Goal: Transaction & Acquisition: Purchase product/service

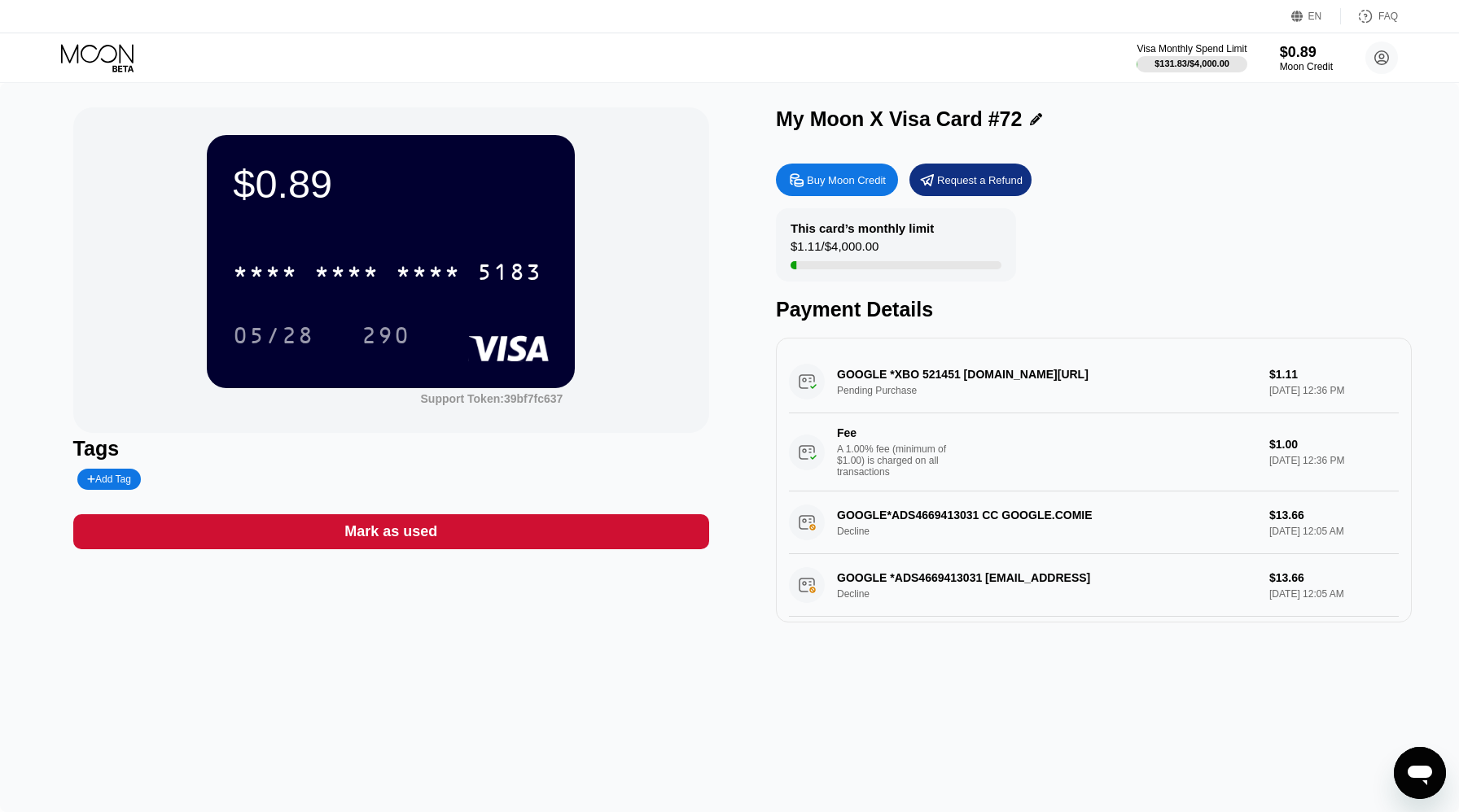
click at [89, 41] on div "Visa Monthly Spend Limit $131.83 / $4,000.00 $0.89 Moon Credit [EMAIL_ADDRESS][…" at bounding box center [730, 57] width 1459 height 49
click at [101, 61] on icon at bounding box center [99, 58] width 76 height 28
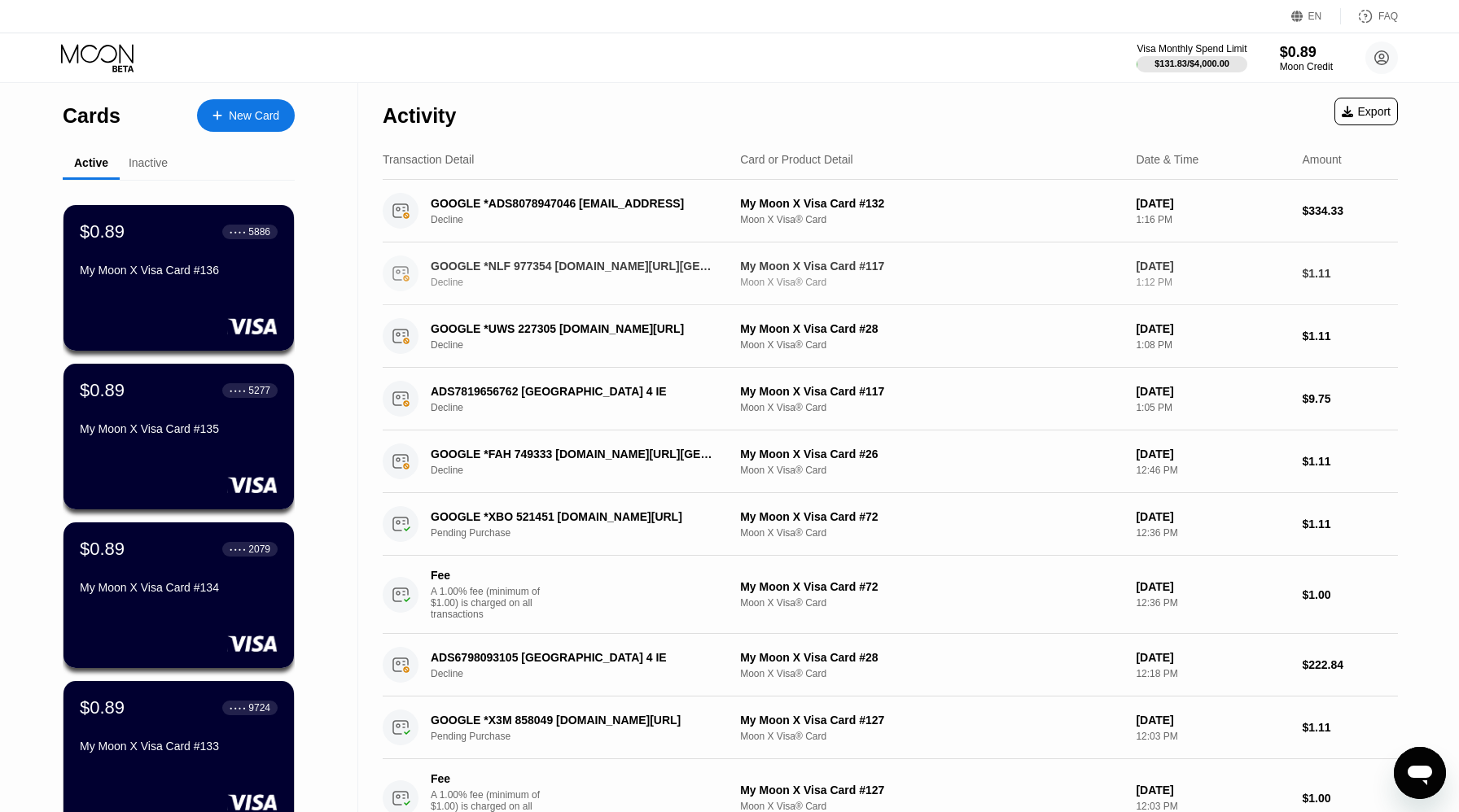
click at [652, 270] on div "GOOGLE *NLF 977354 g.co/helppay#GB" at bounding box center [574, 266] width 288 height 13
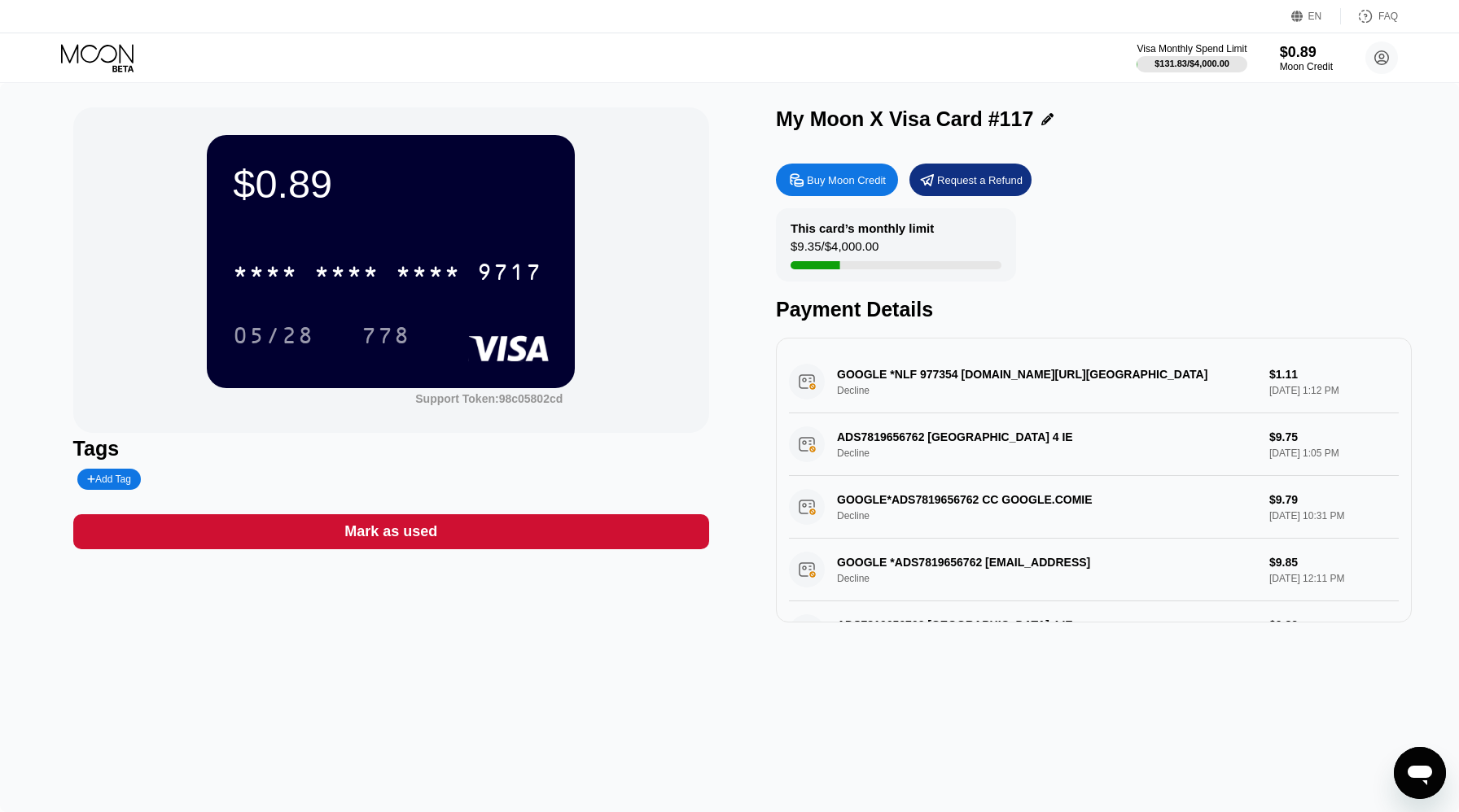
drag, startPoint x: 964, startPoint y: 373, endPoint x: 919, endPoint y: 376, distance: 45.1
click at [919, 376] on div "GOOGLE *NLF 977354 g.co/helppay#GB Decline $1.11 Sep 19, 2025 1:12 PM" at bounding box center [1094, 383] width 610 height 63
click at [1289, 56] on div "$0.89" at bounding box center [1306, 52] width 55 height 17
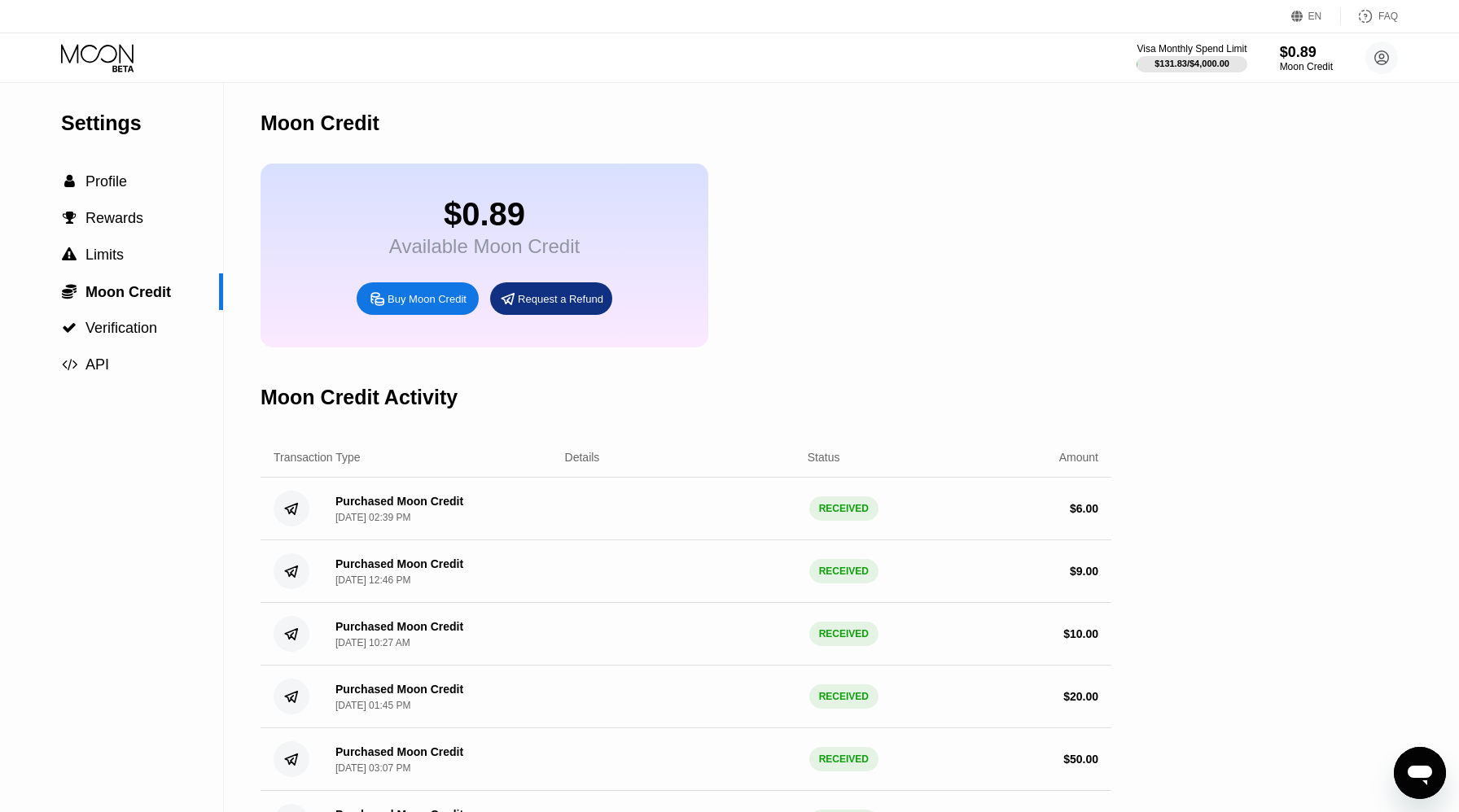
click at [401, 317] on div "$0.89 Available Moon Credit Buy Moon Credit Request a Refund" at bounding box center [484, 256] width 447 height 184
click at [401, 315] on div "Buy Moon Credit" at bounding box center [417, 299] width 122 height 32
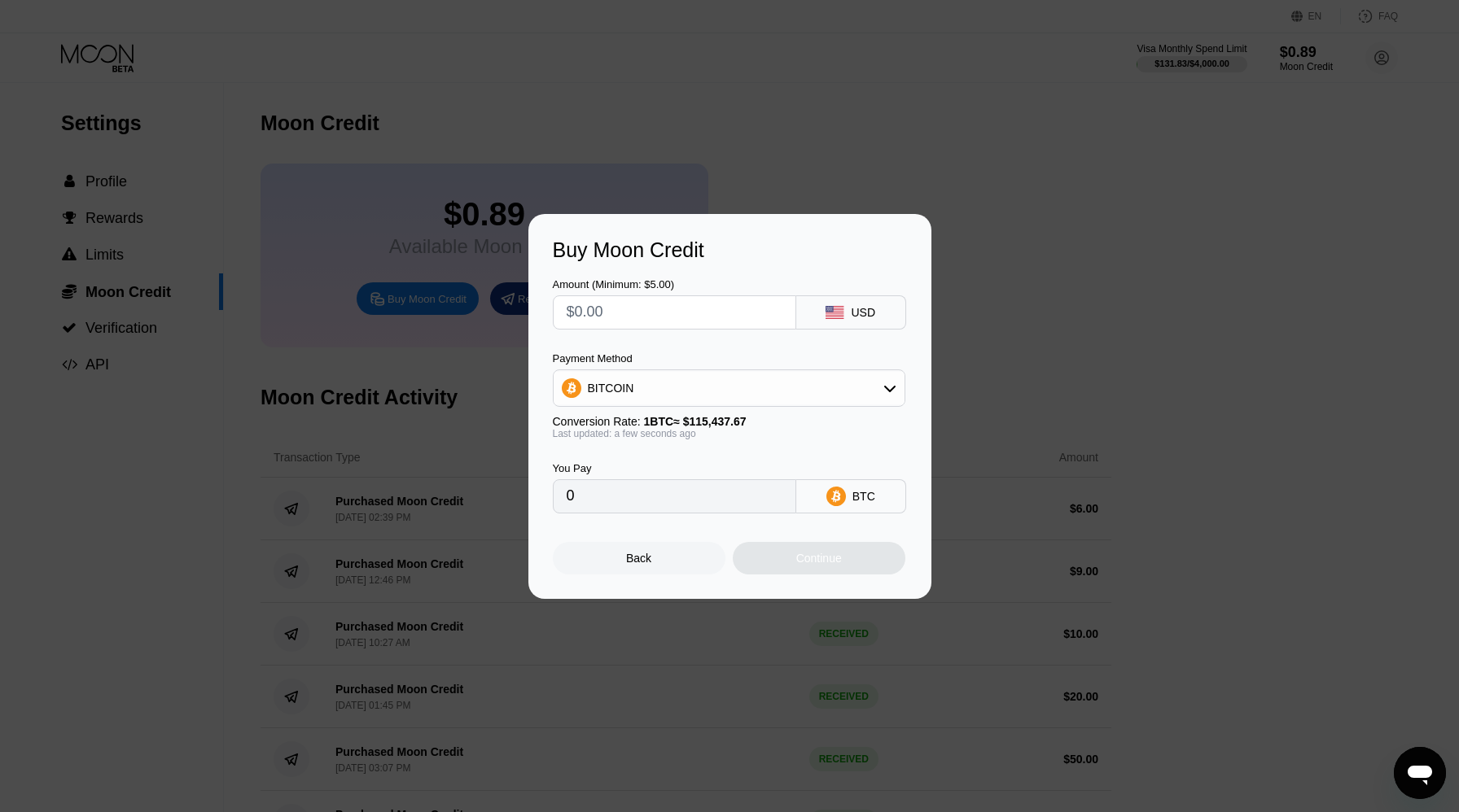
click at [692, 406] on div "Payment Method BITCOIN Conversion Rate: 1 BTC ≈ $115,437.67 Last updated: a few…" at bounding box center [730, 396] width 353 height 87
click at [680, 393] on div "BITCOIN" at bounding box center [730, 389] width 351 height 32
click at [677, 463] on div "USDT on TRON" at bounding box center [739, 469] width 307 height 13
type input "0.00"
click at [666, 307] on input "text" at bounding box center [674, 313] width 216 height 32
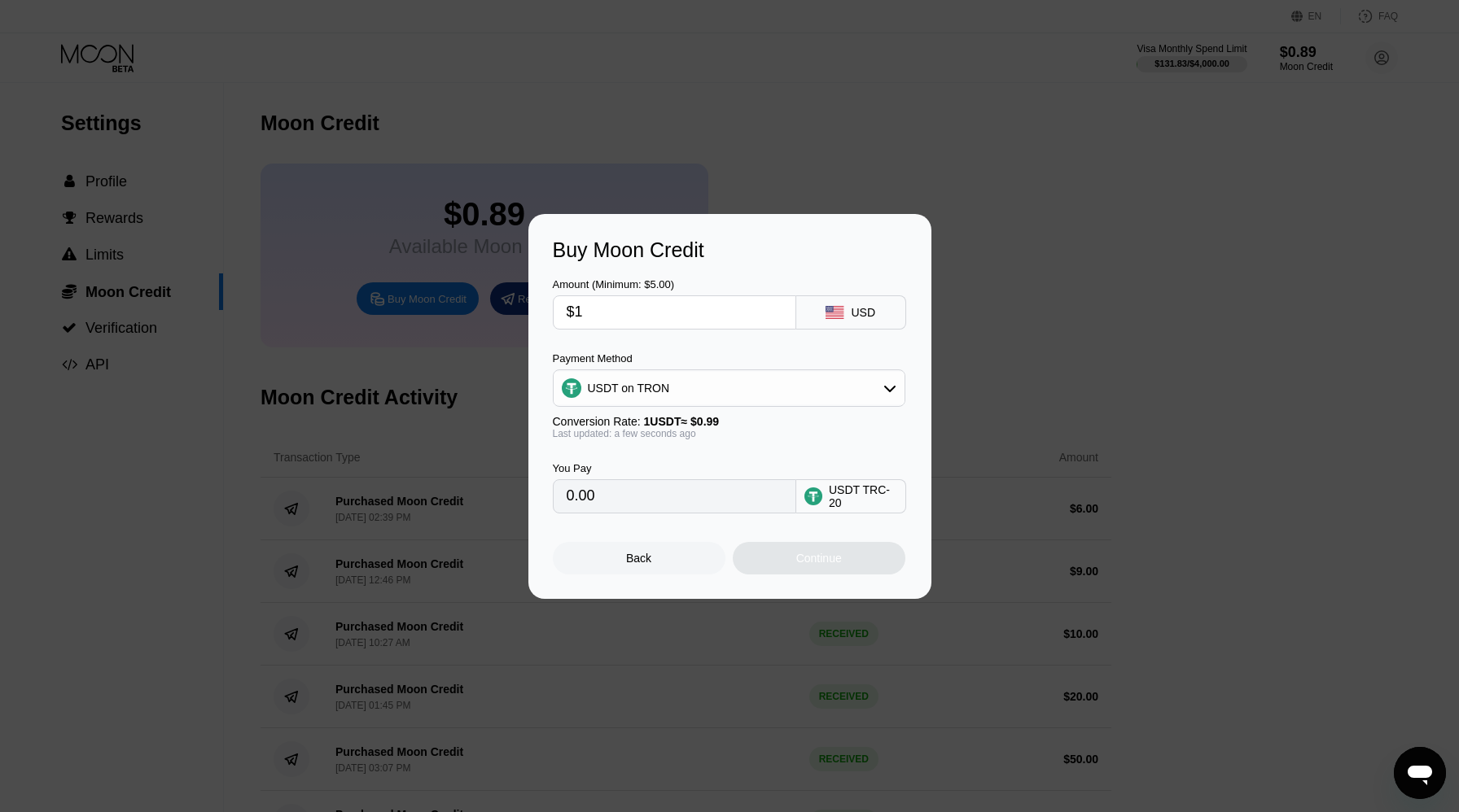
type input "$10"
type input "10.10"
type input "$10"
click at [793, 559] on div "Continue" at bounding box center [819, 558] width 173 height 32
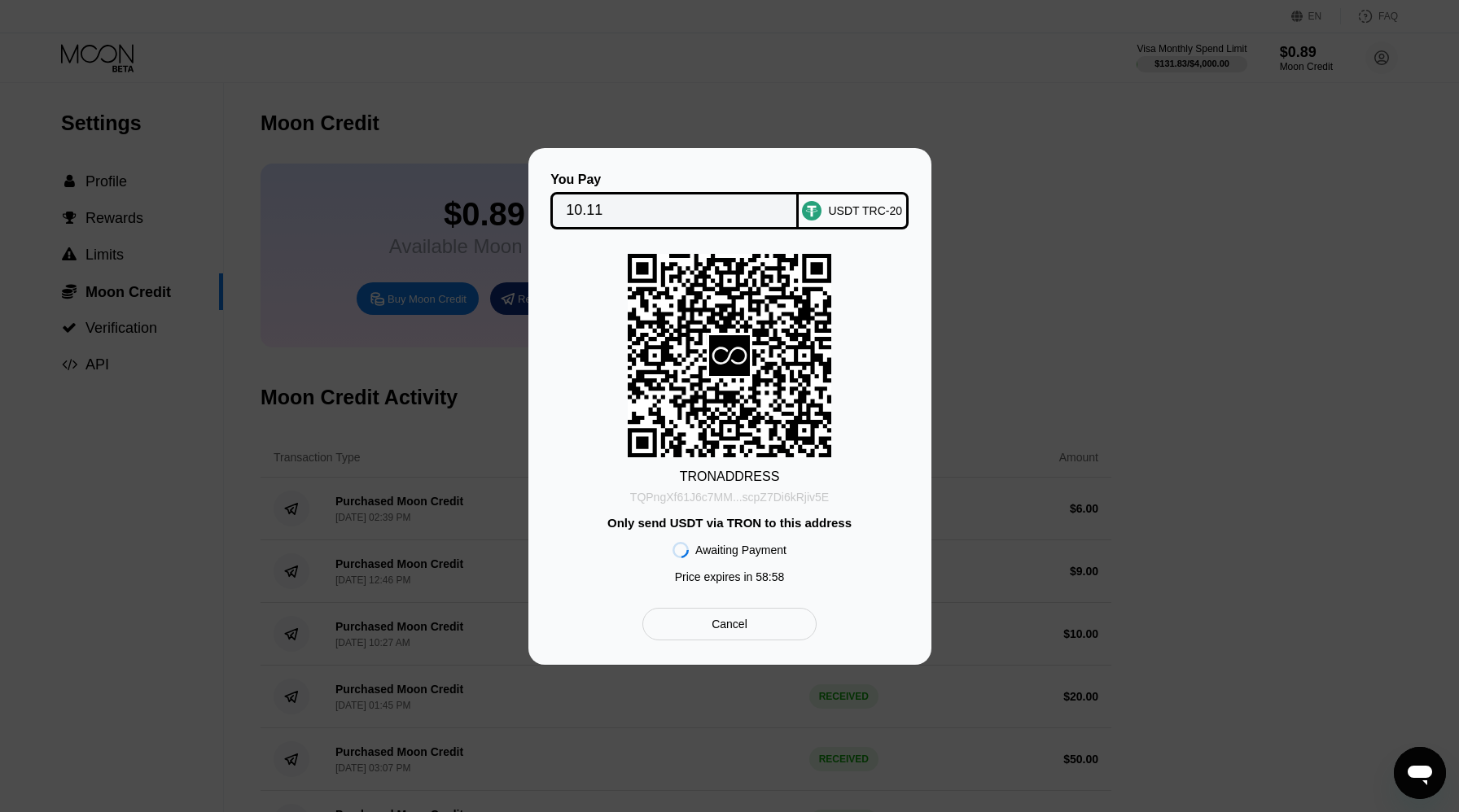
click at [794, 495] on div "TQPngXf61J6c7MM...scpZ7Di6kRjiv5E" at bounding box center [729, 497] width 199 height 13
